Goal: Complete application form

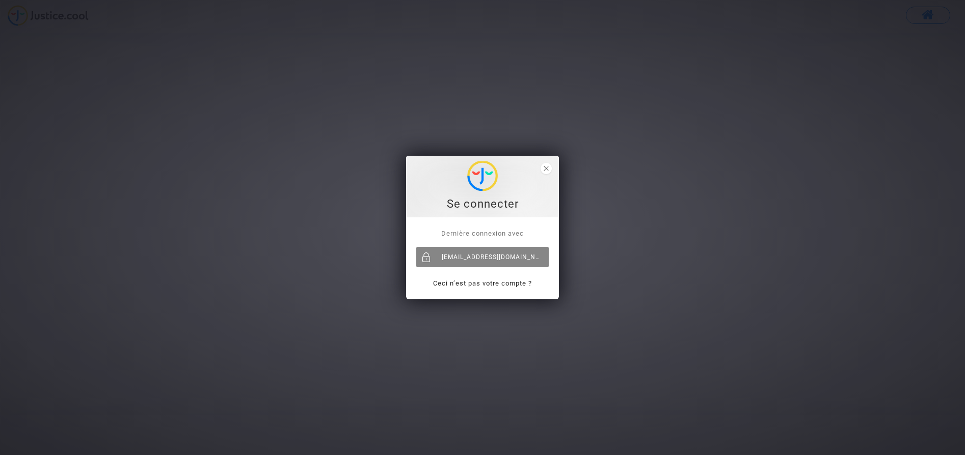
click at [468, 259] on div "[EMAIL_ADDRESS][DOMAIN_NAME]" at bounding box center [482, 257] width 132 height 20
click at [472, 256] on div "[EMAIL_ADDRESS][DOMAIN_NAME]" at bounding box center [482, 257] width 132 height 20
